Goal: Task Accomplishment & Management: Use online tool/utility

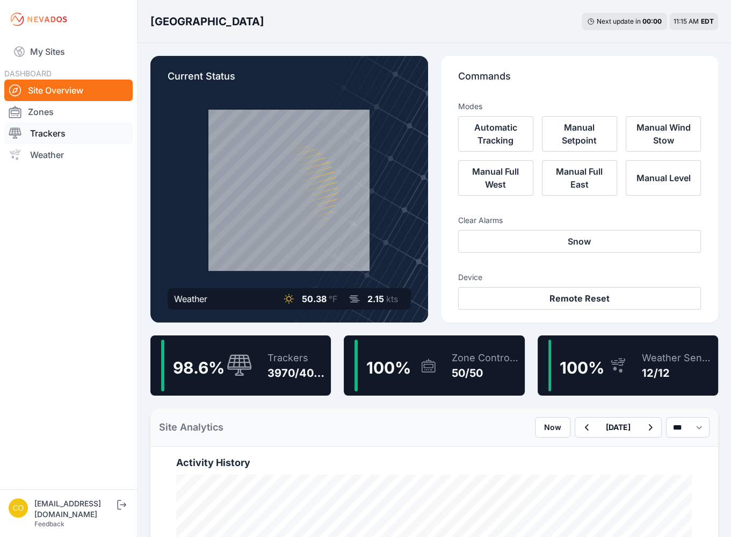
click at [84, 135] on link "Trackers" at bounding box center [68, 133] width 128 height 21
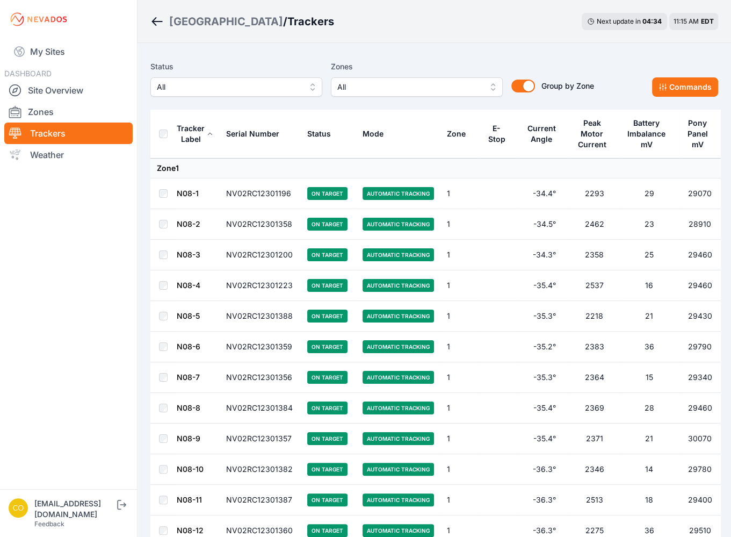
click at [378, 83] on span "All" at bounding box center [409, 87] width 144 height 13
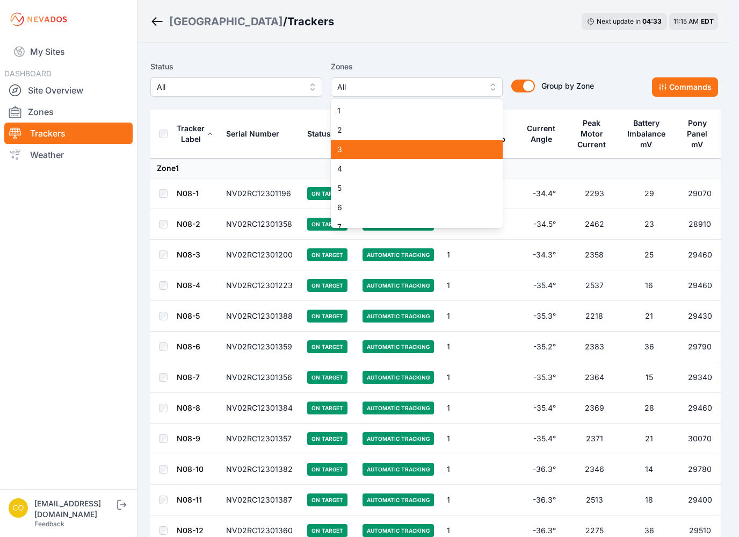
click at [375, 147] on span "3" at bounding box center [410, 149] width 146 height 11
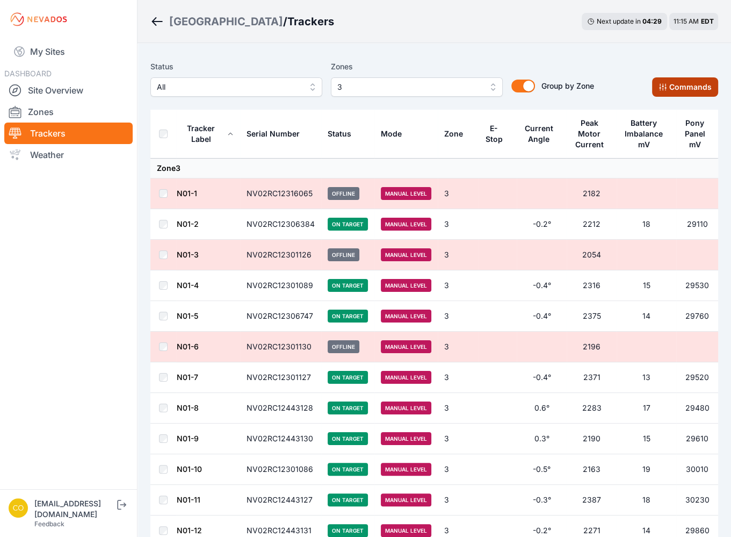
click at [703, 90] on button "Commands" at bounding box center [685, 86] width 66 height 19
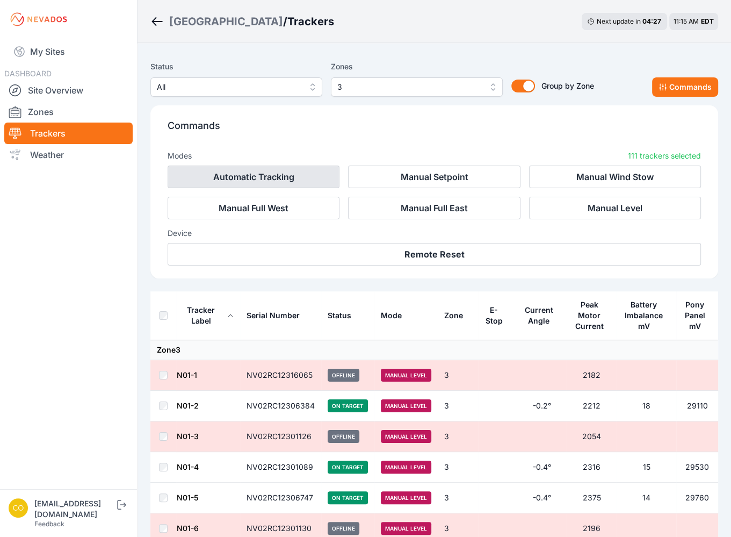
click at [255, 180] on button "Automatic Tracking" at bounding box center [254, 176] width 172 height 23
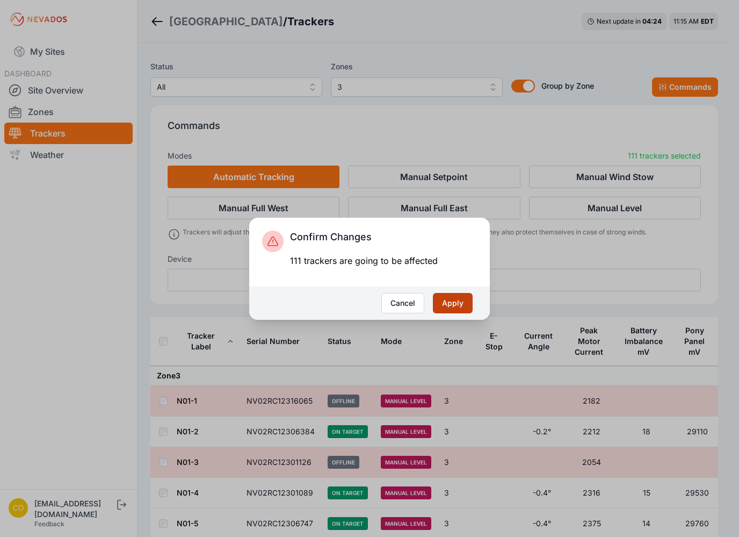
click at [462, 309] on button "Apply" at bounding box center [453, 303] width 40 height 20
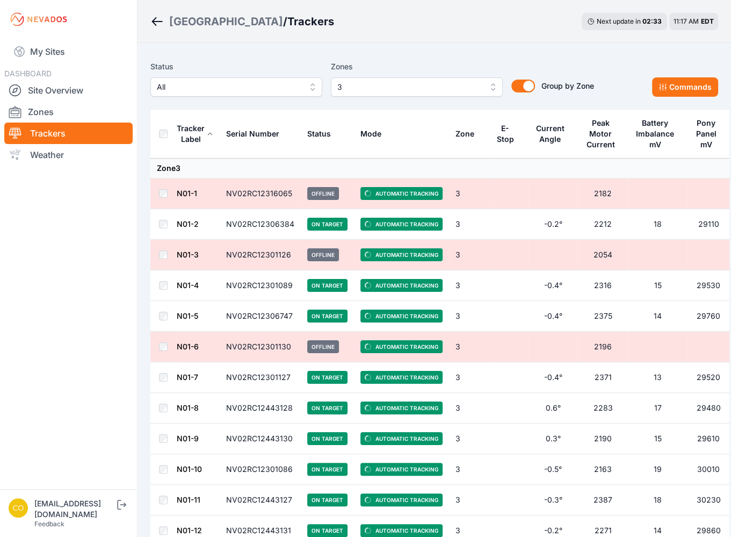
click at [78, 392] on nav "My Sites DASHBOARD Site Overview Zones Trackers Weather" at bounding box center [68, 260] width 137 height 442
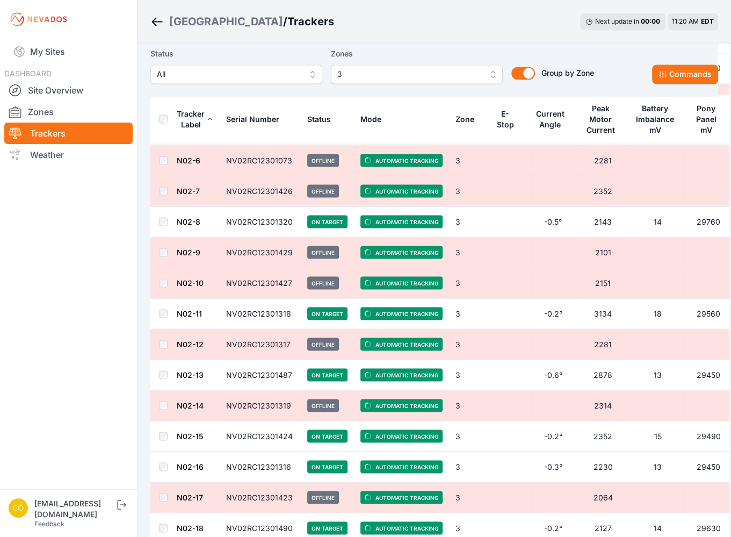
scroll to position [1719, 0]
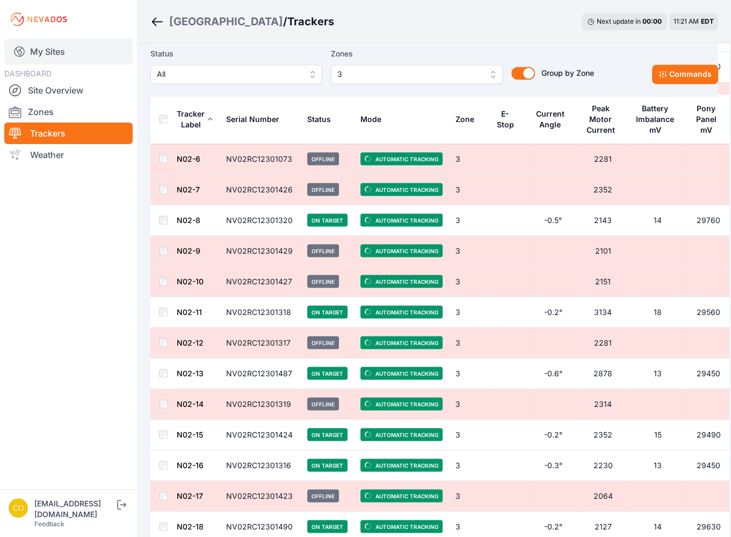
click at [83, 53] on link "My Sites" at bounding box center [68, 52] width 128 height 26
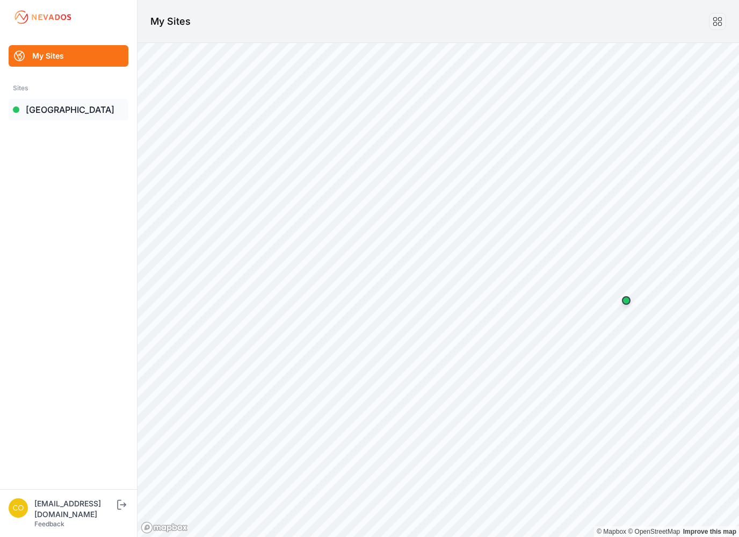
click at [58, 109] on link "[GEOGRAPHIC_DATA]" at bounding box center [69, 109] width 120 height 21
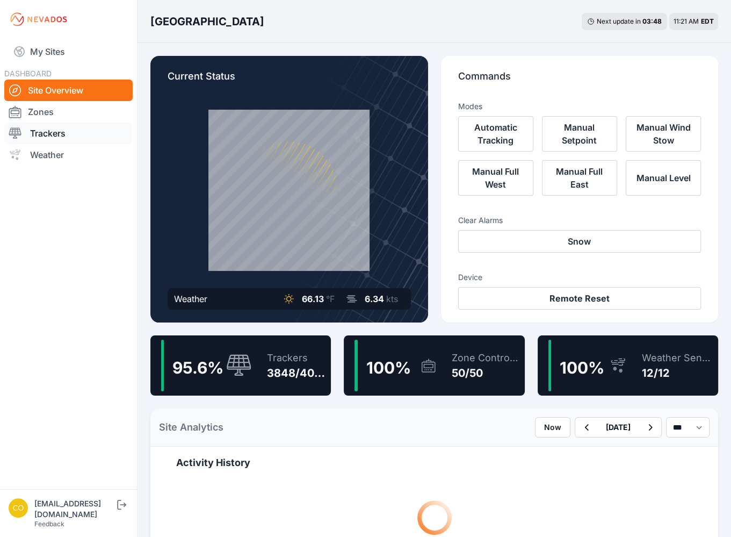
click at [58, 133] on link "Trackers" at bounding box center [68, 133] width 128 height 21
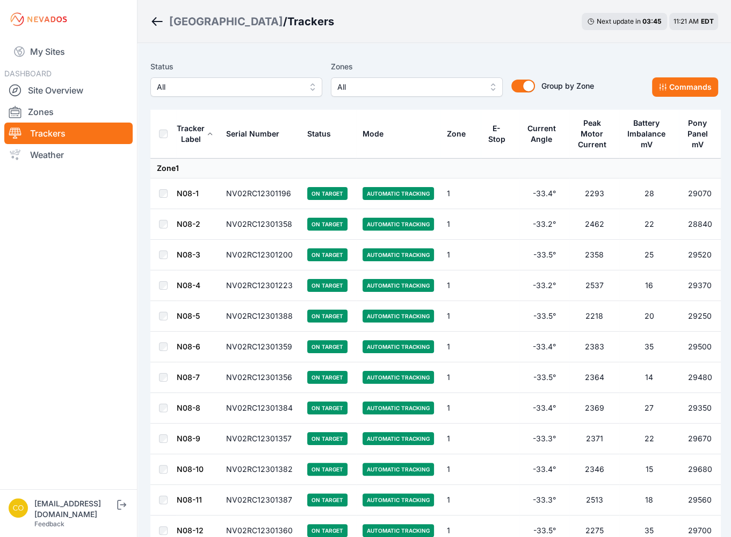
click at [365, 89] on span "All" at bounding box center [409, 87] width 144 height 13
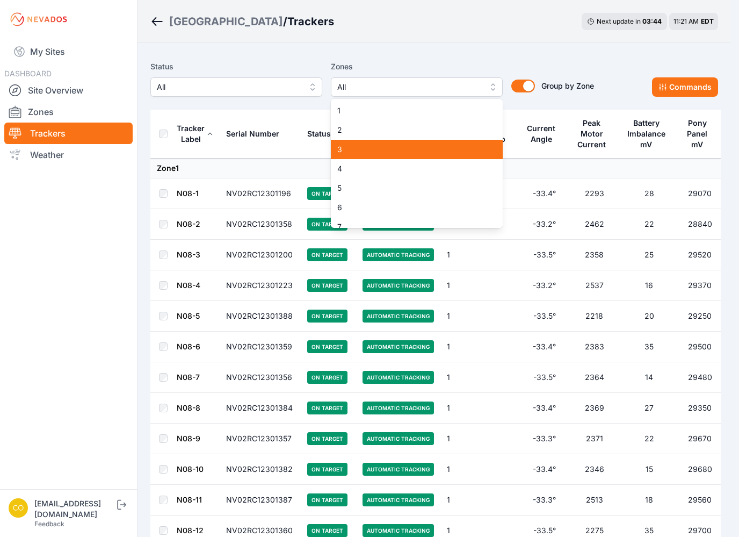
click at [354, 148] on span "3" at bounding box center [410, 149] width 146 height 11
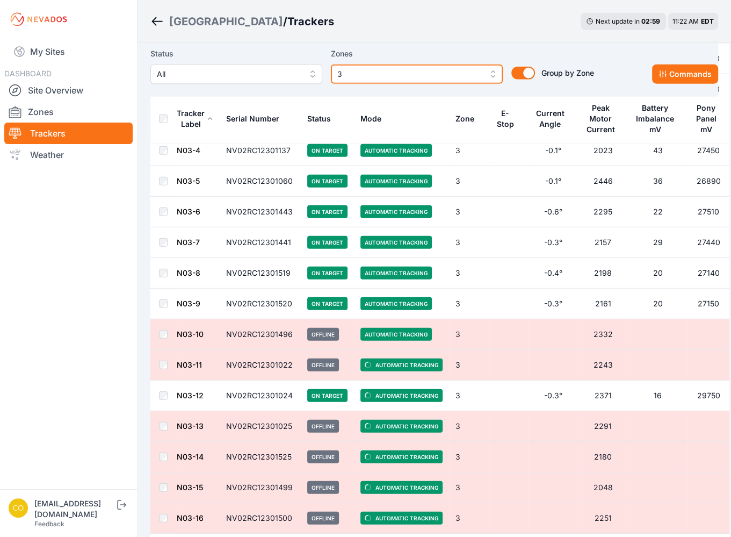
scroll to position [2492, 0]
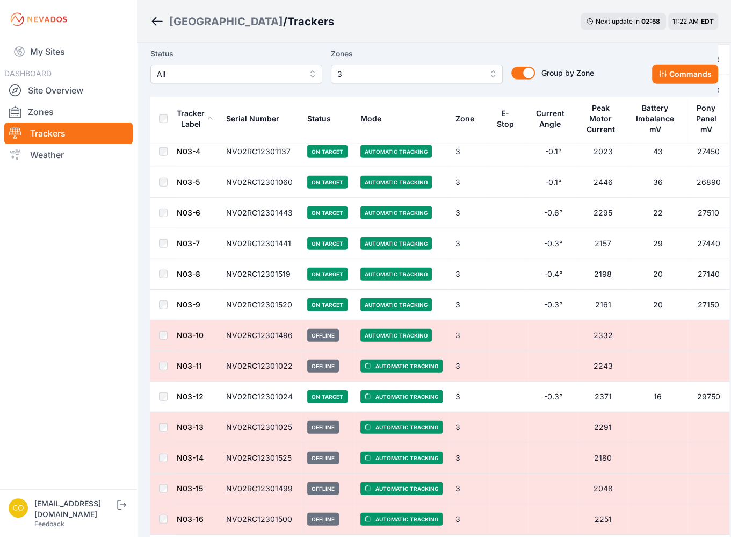
click at [316, 118] on div "Status" at bounding box center [319, 118] width 24 height 11
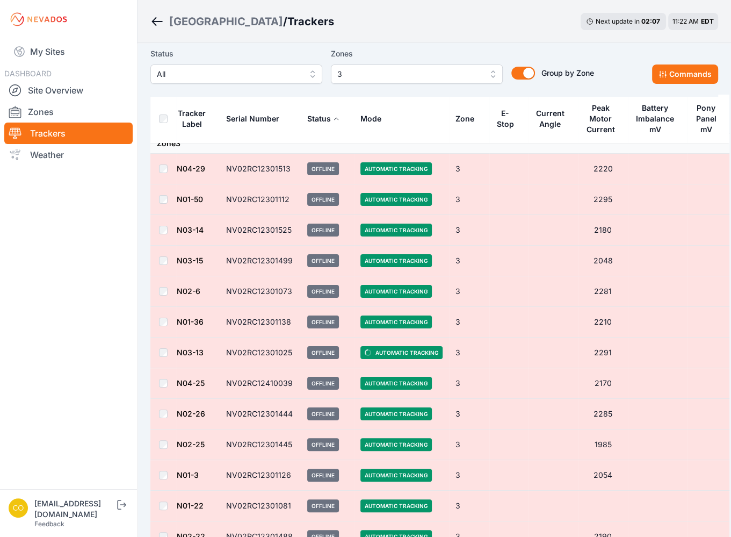
scroll to position [20, 0]
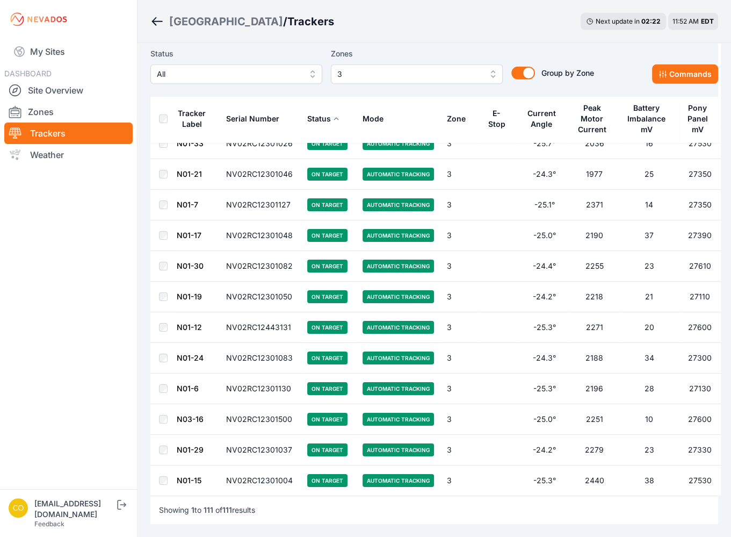
scroll to position [3083, 0]
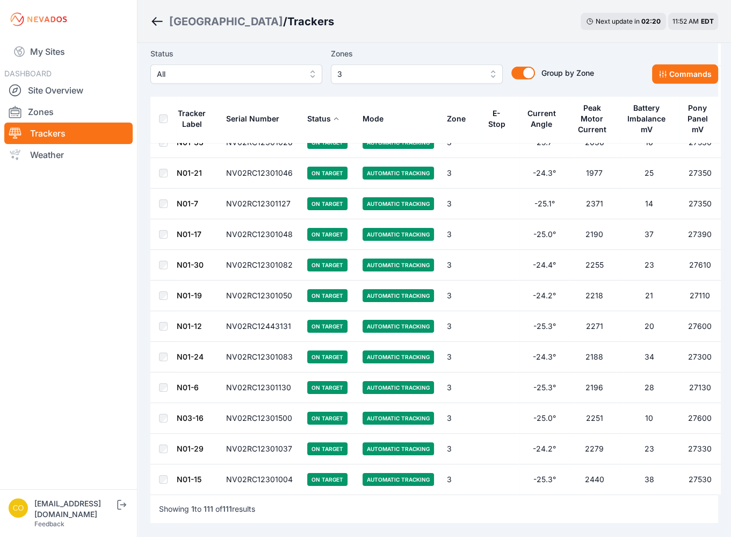
click at [199, 128] on div "Tracker Label" at bounding box center [192, 118] width 31 height 21
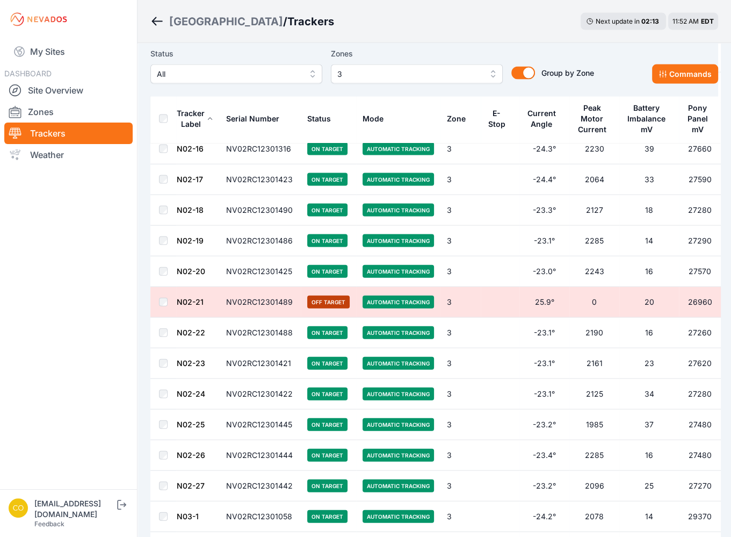
scroll to position [2042, 0]
